Goal: Task Accomplishment & Management: Complete application form

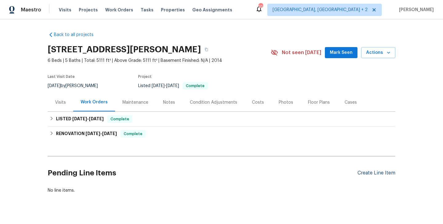
click at [370, 172] on div "Create Line Item" at bounding box center [377, 173] width 38 height 6
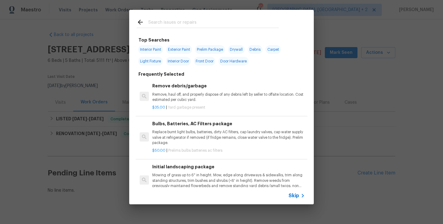
click at [201, 26] on input "text" at bounding box center [213, 22] width 131 height 9
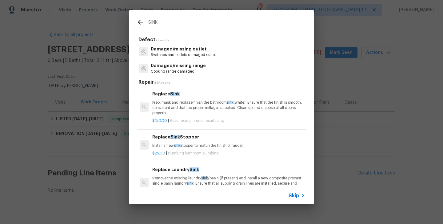
type input "SINK"
click at [192, 140] on h6 "Replace Sink Stopper" at bounding box center [228, 137] width 153 height 7
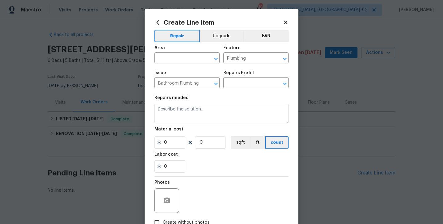
type textarea "Install a new sink stopper to match the finish of faucet."
type input "1"
type input "Replace Sink Stopper $25.00"
type input "25"
click at [180, 59] on input "text" at bounding box center [179, 59] width 48 height 10
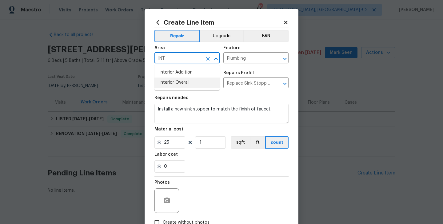
click at [180, 82] on li "Interior Overall" at bounding box center [187, 83] width 65 height 10
type input "Interior Overall"
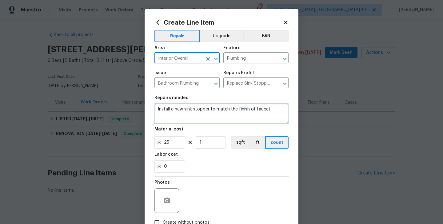
click at [180, 106] on textarea "Install a new sink stopper to match the finish of faucet." at bounding box center [222, 114] width 134 height 20
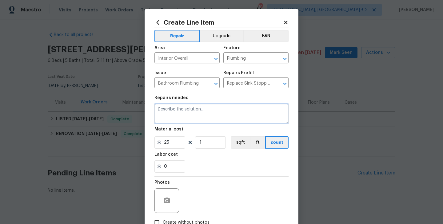
paste textarea "address the clog in the right sink in the upstairs main suite bathroo"
click at [161, 111] on textarea "address the clog in the right sink in the upstairs main suite bathroo" at bounding box center [222, 114] width 134 height 20
click at [179, 116] on textarea "Address the clog in the right sink in the upstairs main suite bathroo" at bounding box center [222, 114] width 134 height 20
type textarea "Address the clog in the right sink in the upstairs main suite bathroom"
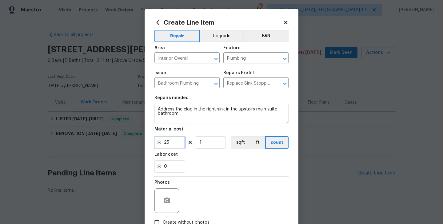
click at [170, 139] on input "25" at bounding box center [170, 142] width 31 height 12
type input "75"
click at [176, 199] on div at bounding box center [167, 200] width 25 height 25
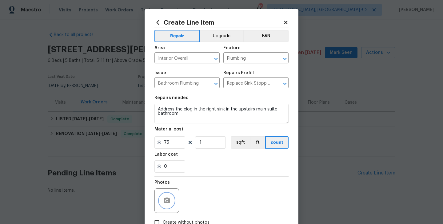
click at [170, 200] on icon "button" at bounding box center [166, 200] width 7 height 7
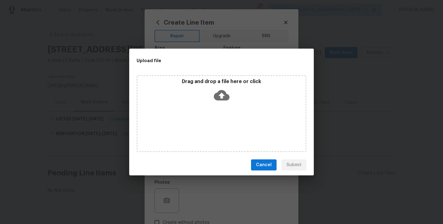
click at [221, 93] on icon at bounding box center [222, 95] width 16 height 16
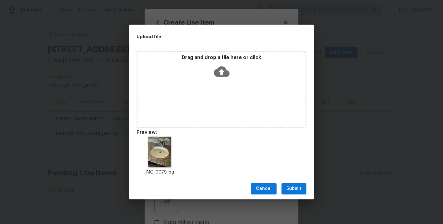
click at [303, 190] on button "Submit" at bounding box center [294, 188] width 25 height 11
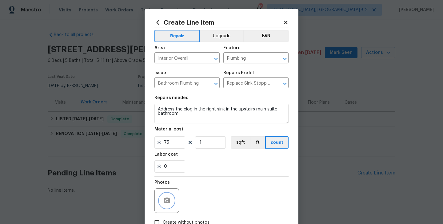
scroll to position [41, 0]
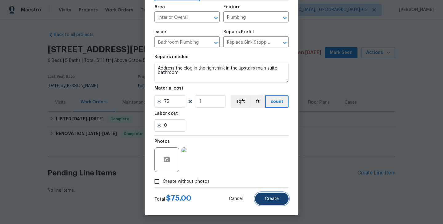
click at [272, 196] on button "Create" at bounding box center [272, 199] width 34 height 12
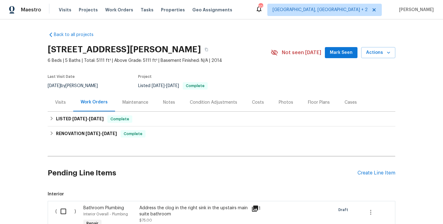
scroll to position [82, 0]
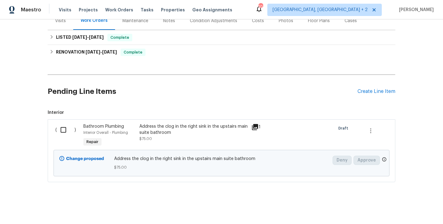
click at [61, 129] on input "checkbox" at bounding box center [66, 129] width 18 height 13
checkbox input "true"
click at [395, 213] on button "Create Work Order" at bounding box center [408, 208] width 51 height 11
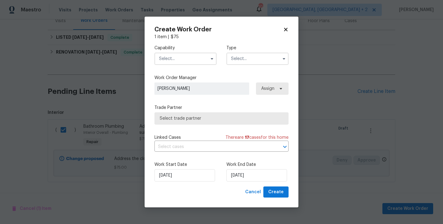
click at [169, 59] on input "text" at bounding box center [186, 59] width 62 height 12
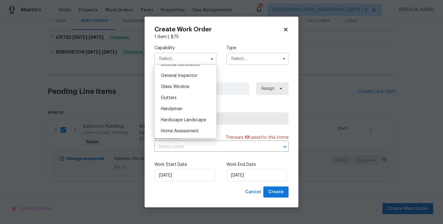
scroll to position [303, 0]
click at [176, 107] on span "Handyman" at bounding box center [172, 108] width 22 height 4
type input "Handyman"
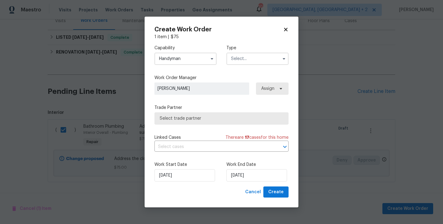
click at [247, 56] on input "text" at bounding box center [258, 59] width 62 height 12
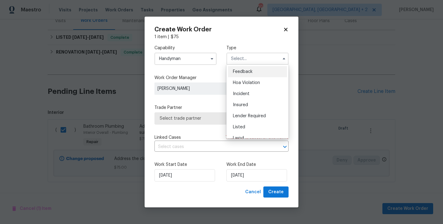
click at [248, 71] on span "Feedback" at bounding box center [243, 72] width 20 height 4
type input "Feedback"
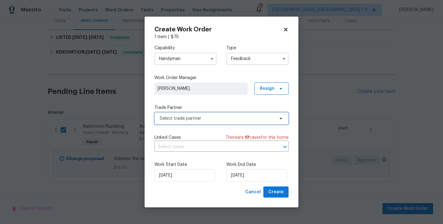
click at [193, 115] on span "Select trade partner" at bounding box center [217, 118] width 115 height 6
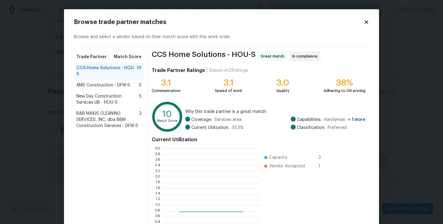
scroll to position [86, 96]
click at [110, 87] on span "AMS Construction - DFW-S" at bounding box center [103, 85] width 54 height 6
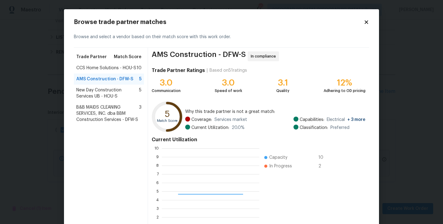
scroll to position [86, 98]
click at [107, 102] on div "B&B MAIDS CLEANING SERVICES, INC. dba BBM Construction Services - DFW-S 3" at bounding box center [109, 113] width 70 height 23
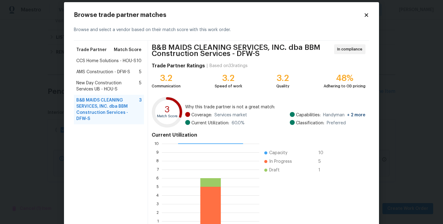
scroll to position [7, 0]
click at [117, 64] on div "CCS Home Solutions - HOU-S 10" at bounding box center [109, 60] width 70 height 11
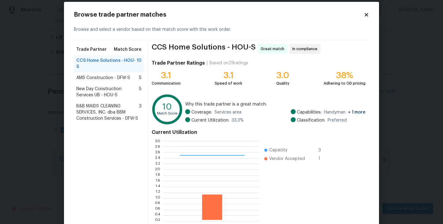
scroll to position [47, 0]
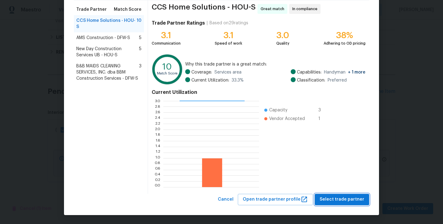
click at [328, 199] on span "Select trade partner" at bounding box center [342, 200] width 45 height 8
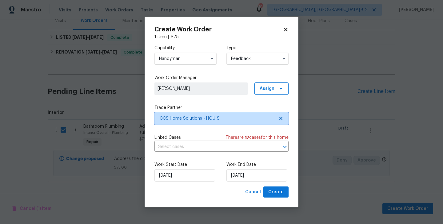
scroll to position [0, 0]
click at [183, 58] on input "Handyman" at bounding box center [186, 59] width 62 height 12
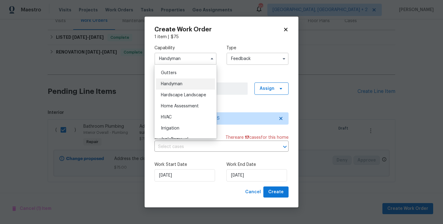
scroll to position [278, 0]
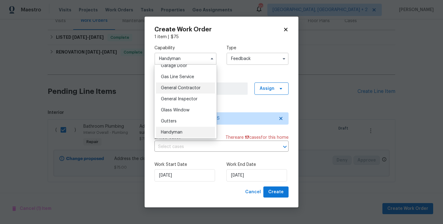
click at [179, 85] on div "General Contractor" at bounding box center [185, 88] width 59 height 11
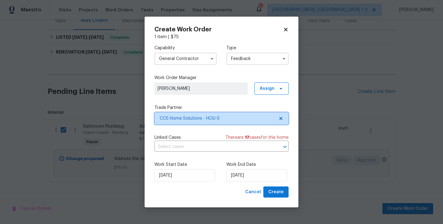
click at [182, 113] on span "CCS Home Solutions - HOU-S" at bounding box center [222, 118] width 134 height 12
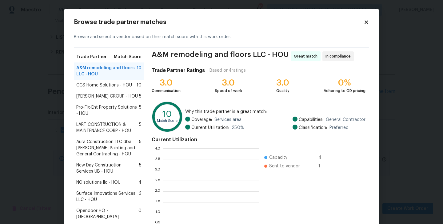
scroll to position [86, 96]
click at [110, 87] on span "CCS Home Solutions - HOU" at bounding box center [104, 85] width 56 height 6
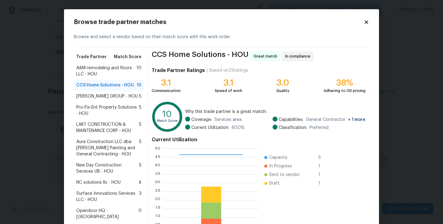
click at [107, 95] on span "[PERSON_NAME] GROUP - HOU" at bounding box center [107, 96] width 62 height 6
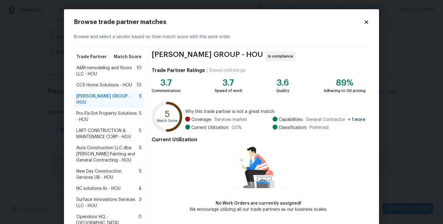
click at [101, 145] on span "Aura Construction LLC dba [PERSON_NAME] Painting and General Contracting - HOU" at bounding box center [107, 154] width 63 height 18
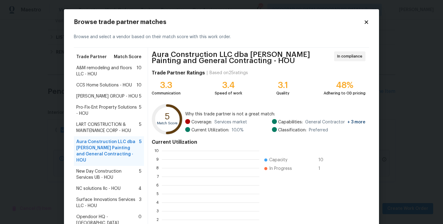
scroll to position [86, 98]
click at [85, 197] on span "Surface Innovations Services LLC - HOU" at bounding box center [107, 203] width 63 height 12
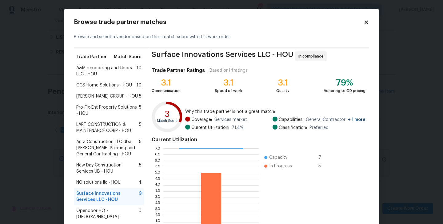
scroll to position [47, 0]
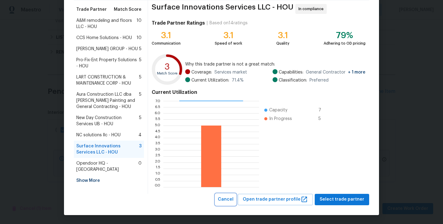
click at [232, 200] on span "Cancel" at bounding box center [226, 200] width 16 height 8
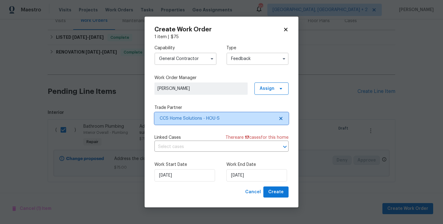
scroll to position [0, 0]
click at [180, 61] on input "General Contractor" at bounding box center [186, 59] width 62 height 12
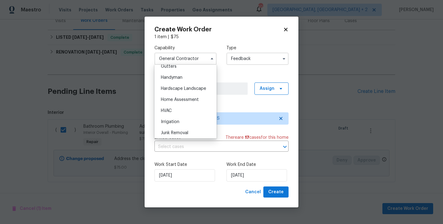
scroll to position [334, 0]
click at [182, 78] on span "Handyman" at bounding box center [172, 77] width 22 height 4
type input "Handyman"
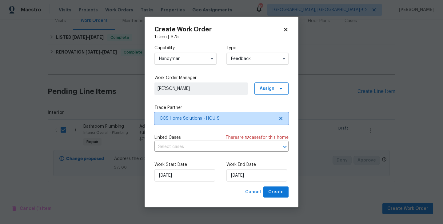
click at [190, 116] on span "CCS Home Solutions - HOU-S" at bounding box center [217, 118] width 115 height 6
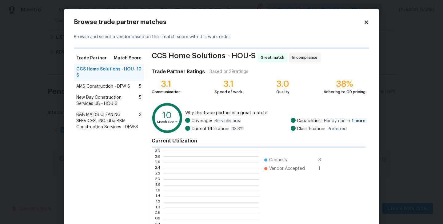
scroll to position [86, 96]
click at [105, 122] on span "B&B MAIDS CLEANING SERVICES, INC. dba BBM Construction Services - DFW-S" at bounding box center [107, 121] width 63 height 18
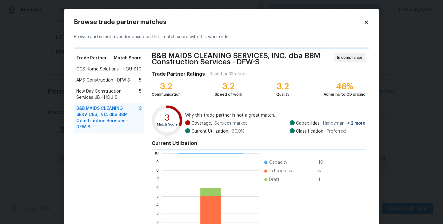
scroll to position [1, 1]
click at [100, 71] on span "CCS Home Solutions - HOU-S" at bounding box center [106, 69] width 60 height 6
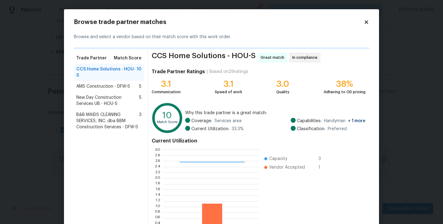
scroll to position [49, 0]
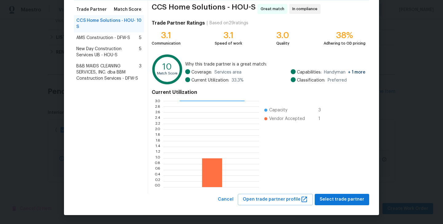
click at [338, 206] on div "Browse trade partner matches Browse and select a vendor based on their match sc…" at bounding box center [221, 88] width 315 height 255
click at [333, 199] on span "Select trade partner" at bounding box center [342, 200] width 45 height 8
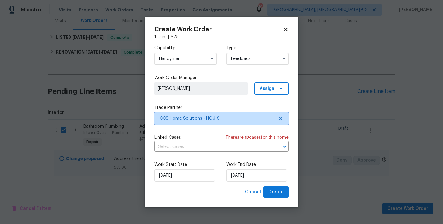
scroll to position [0, 0]
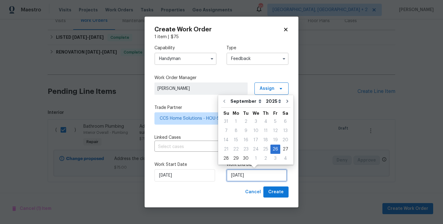
click at [239, 179] on input "[DATE]" at bounding box center [257, 175] width 61 height 12
click at [228, 160] on div "28" at bounding box center [226, 158] width 10 height 9
type input "[DATE]"
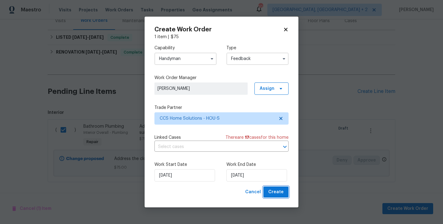
click at [274, 193] on span "Create" at bounding box center [276, 192] width 15 height 8
checkbox input "false"
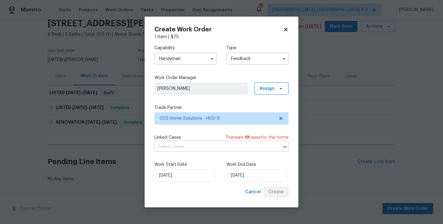
scroll to position [26, 0]
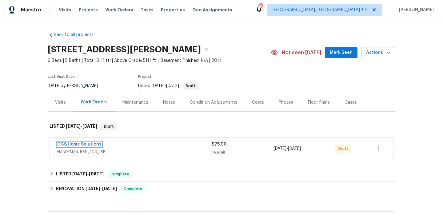
click at [95, 144] on link "CCS Home Solutions" at bounding box center [79, 144] width 44 height 4
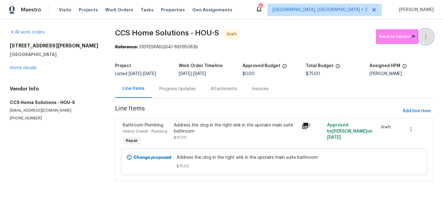
click at [428, 32] on button "button" at bounding box center [426, 36] width 15 height 15
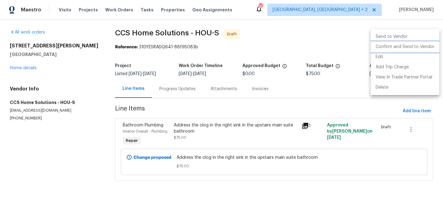
click at [428, 43] on li "Confirm and Send to Vendor" at bounding box center [405, 47] width 69 height 10
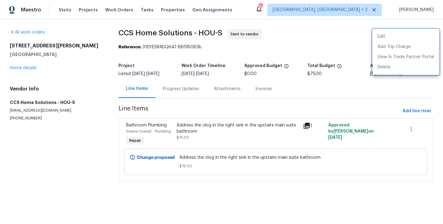
click at [166, 76] on div at bounding box center [221, 112] width 443 height 224
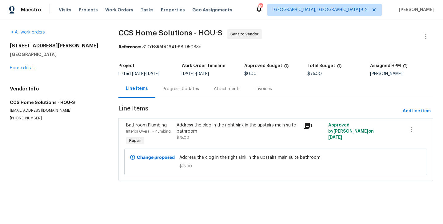
click at [168, 87] on div "Progress Updates" at bounding box center [181, 89] width 36 height 6
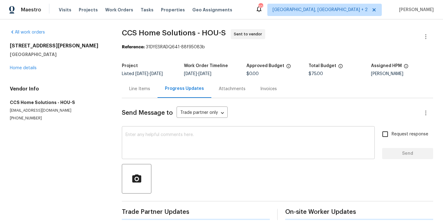
click at [180, 146] on textarea at bounding box center [249, 144] width 246 height 22
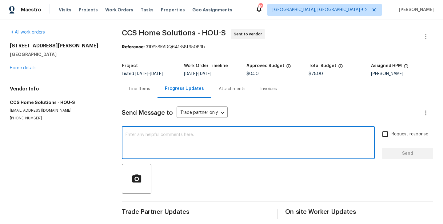
paste textarea "Hi this is Blessida with Opendoor. I’m confirming you received the WO for the p…"
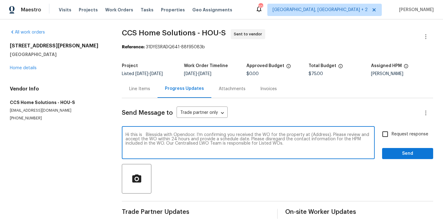
click at [316, 134] on textarea "Hi this is Blessida with Opendoor. I’m confirming you received the WO for the p…" at bounding box center [249, 144] width 246 height 22
paste textarea "[STREET_ADDRESS][PERSON_NAME]"
type textarea "Hi this is Blessida with Opendoor. I’m confirming you received the WO for the p…"
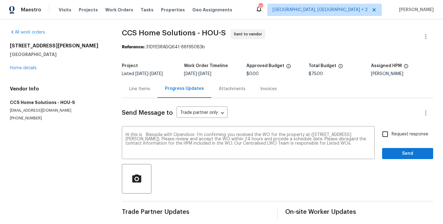
click at [393, 138] on label "Request response" at bounding box center [404, 134] width 50 height 13
click at [392, 138] on input "Request response" at bounding box center [385, 134] width 13 height 13
checkbox input "true"
click at [389, 154] on span "Send" at bounding box center [407, 154] width 41 height 8
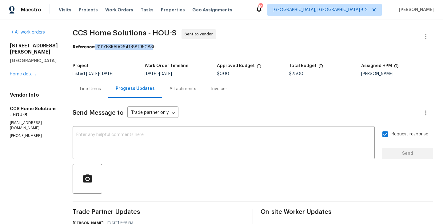
drag, startPoint x: 98, startPoint y: 46, endPoint x: 154, endPoint y: 48, distance: 56.4
click at [154, 48] on div "Reference: 31DYESRADQ641-88f95083b" at bounding box center [253, 47] width 361 height 6
copy div "31DYESRADQ641-88f95083"
drag, startPoint x: 163, startPoint y: 48, endPoint x: 99, endPoint y: 45, distance: 63.8
click at [99, 45] on div "Reference: 31DYESRADQ641-88f95083b" at bounding box center [253, 47] width 361 height 6
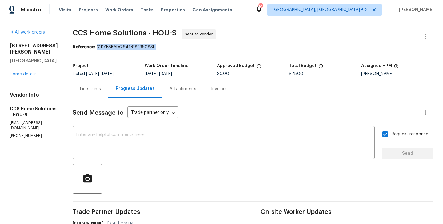
copy div "31DYESRADQ641-88f95083b"
click at [182, 141] on textarea at bounding box center [223, 144] width 295 height 22
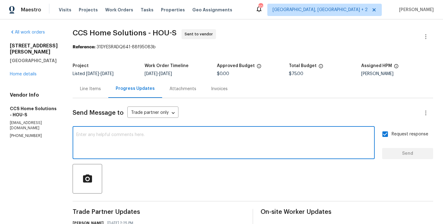
paste textarea "The Work Orders must include before-photos (both close-up and wide-angle) and a…"
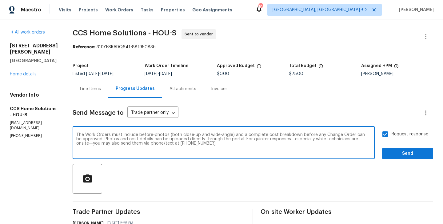
scroll to position [53, 0]
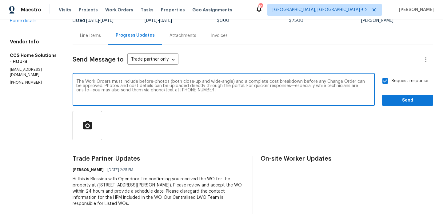
type textarea "The Work Orders must include before-photos (both close-up and wide-angle) and a…"
click at [401, 100] on span "Send" at bounding box center [407, 101] width 41 height 8
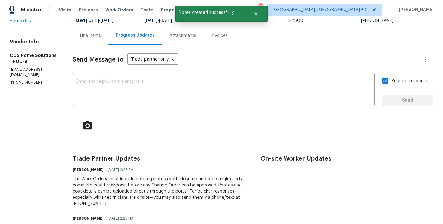
scroll to position [0, 0]
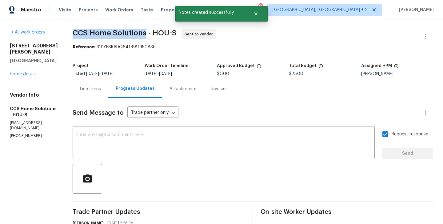
drag, startPoint x: 69, startPoint y: 28, endPoint x: 148, endPoint y: 33, distance: 79.7
click at [148, 33] on div "All work orders 4823 Isla Canela Ln League City, TX 77573 Home details Vendor I…" at bounding box center [221, 172] width 443 height 307
copy span "CCS Home Solutions"
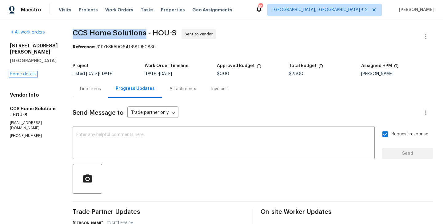
click at [23, 72] on link "Home details" at bounding box center [23, 74] width 27 height 4
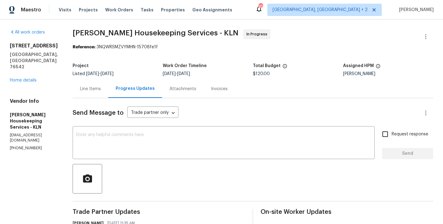
click at [36, 146] on p "(512) 709-0831" at bounding box center [34, 148] width 48 height 5
copy p "(512) 709-0831"
click at [19, 78] on link "Home details" at bounding box center [23, 80] width 27 height 4
